Goal: Find specific page/section: Find specific page/section

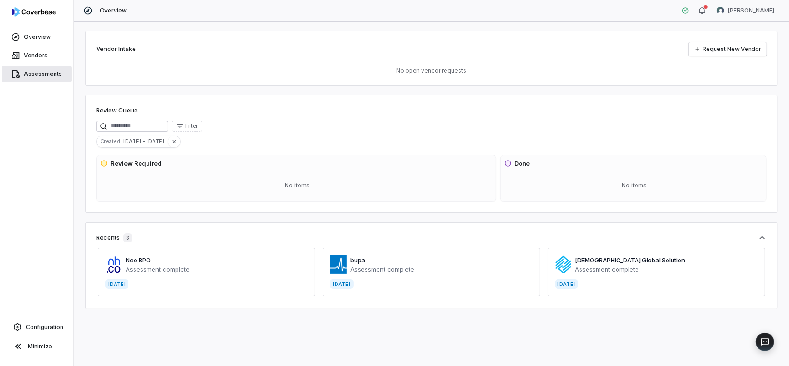
click at [36, 71] on span "Assessments" at bounding box center [43, 73] width 38 height 7
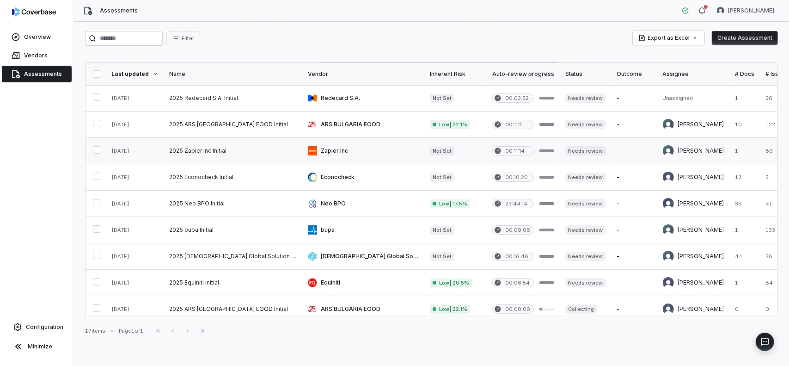
click at [202, 148] on link at bounding box center [233, 151] width 139 height 26
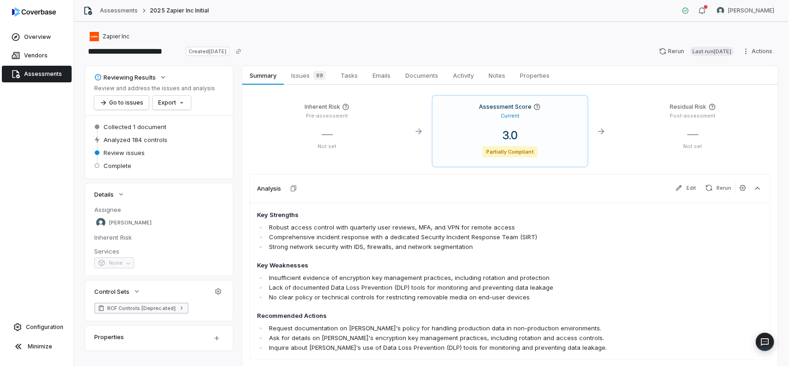
click at [178, 310] on icon at bounding box center [181, 308] width 6 height 6
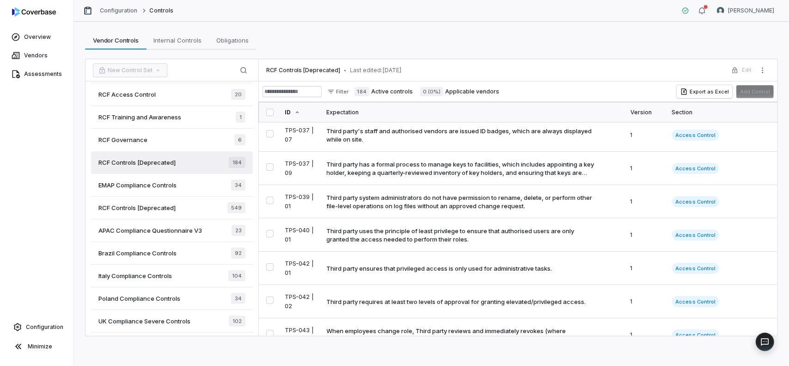
scroll to position [228, 0]
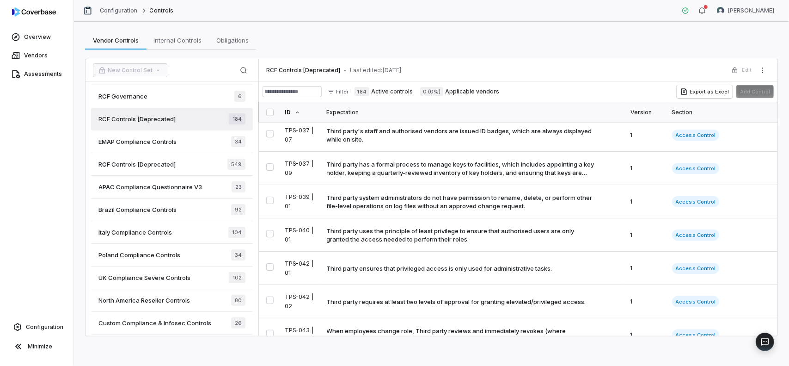
click at [183, 165] on div "RCF Controls [Deprecated] 549" at bounding box center [172, 164] width 162 height 23
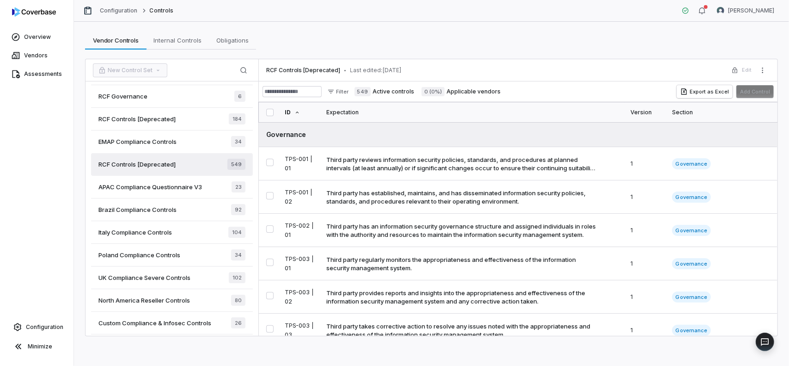
click at [201, 116] on div "RCF Controls [Deprecated] 184" at bounding box center [172, 119] width 162 height 23
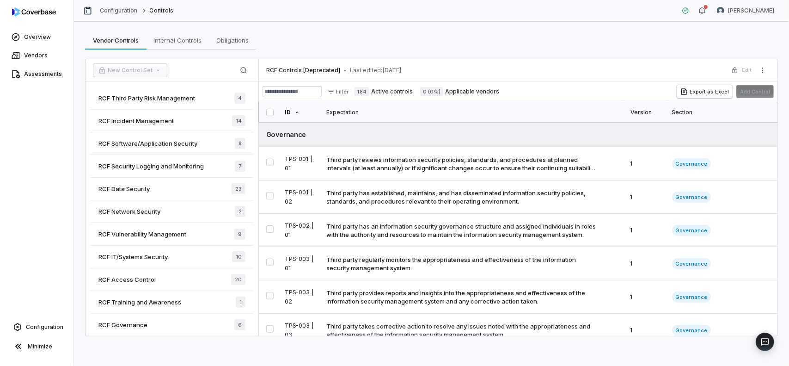
click at [578, 28] on div "Vendor Controls Vendor Controls Internal Controls Internal Controls Obligations…" at bounding box center [431, 194] width 715 height 344
